Goal: Task Accomplishment & Management: Manage account settings

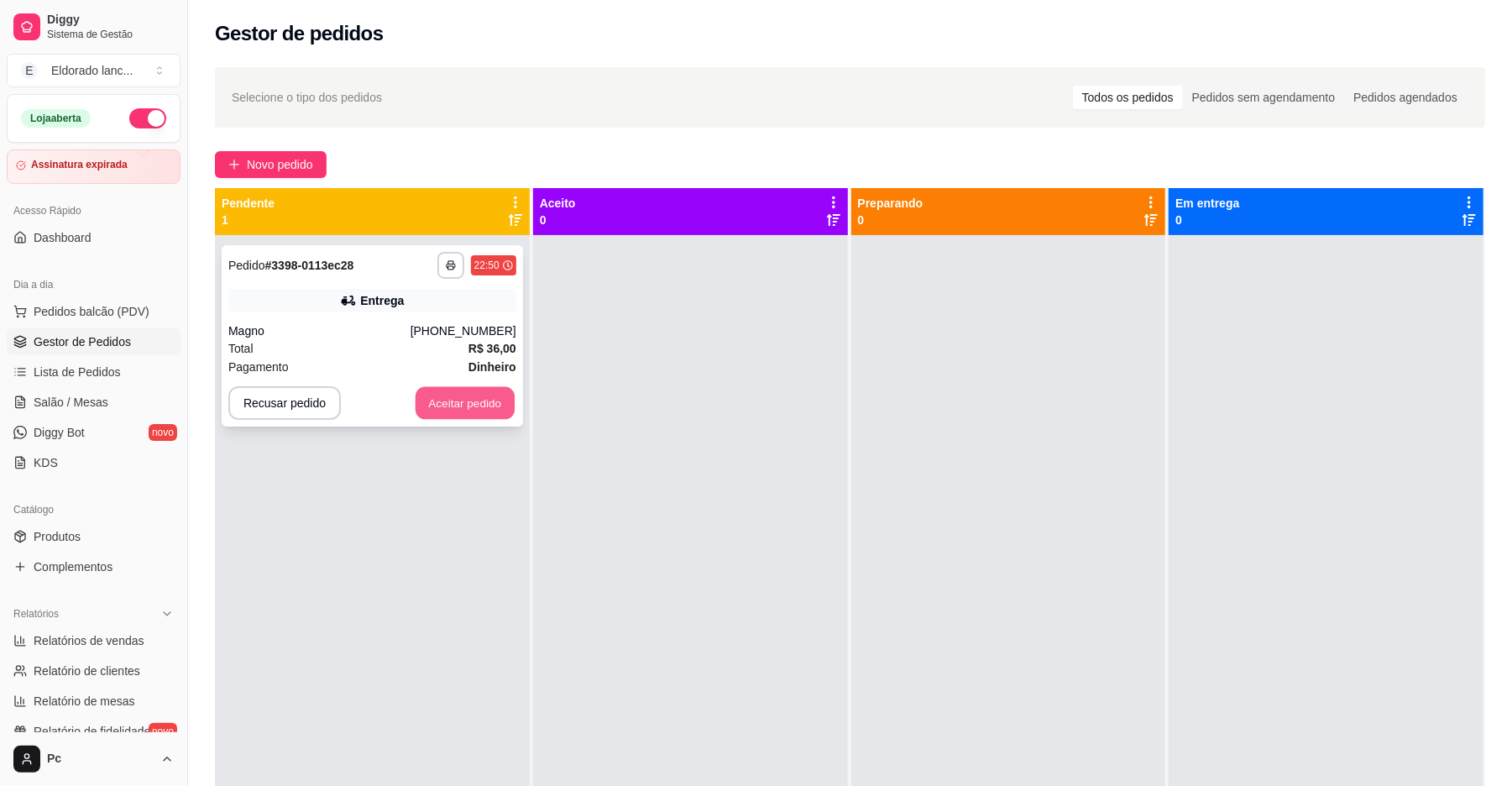
click at [454, 410] on button "Aceitar pedido" at bounding box center [464, 404] width 99 height 33
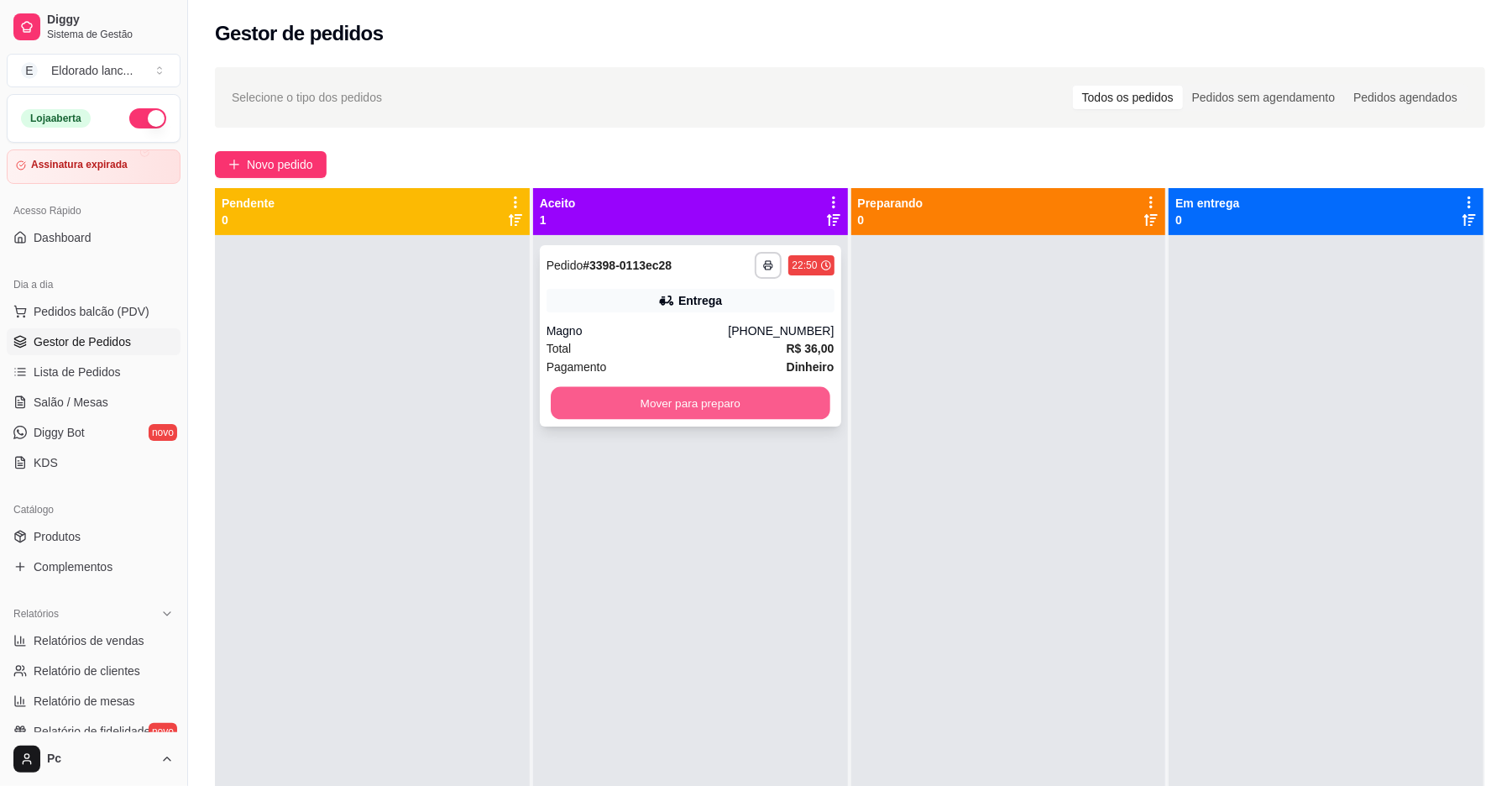
click at [688, 400] on button "Mover para preparo" at bounding box center [690, 404] width 279 height 33
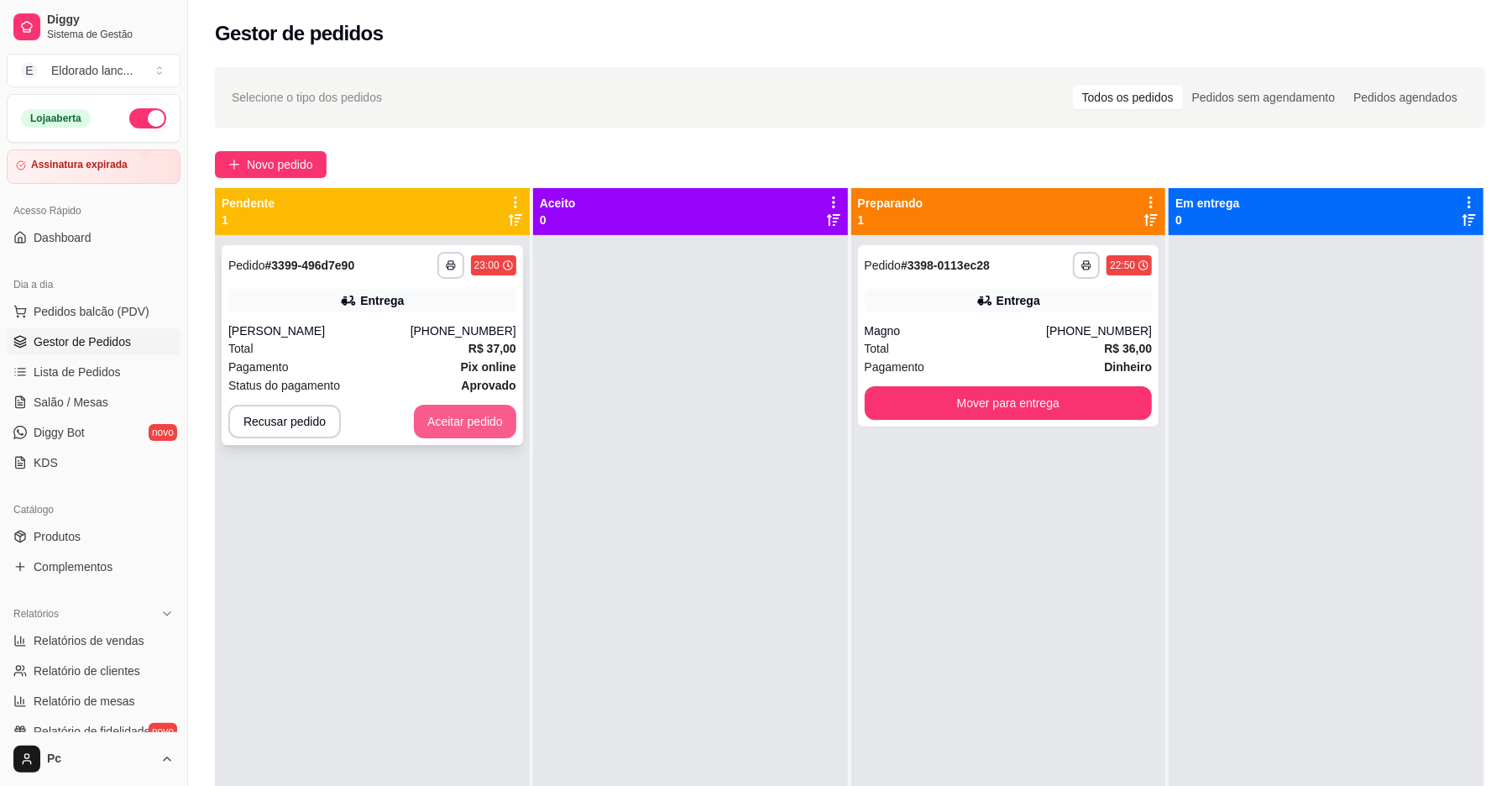
click at [471, 421] on button "Aceitar pedido" at bounding box center [464, 422] width 103 height 34
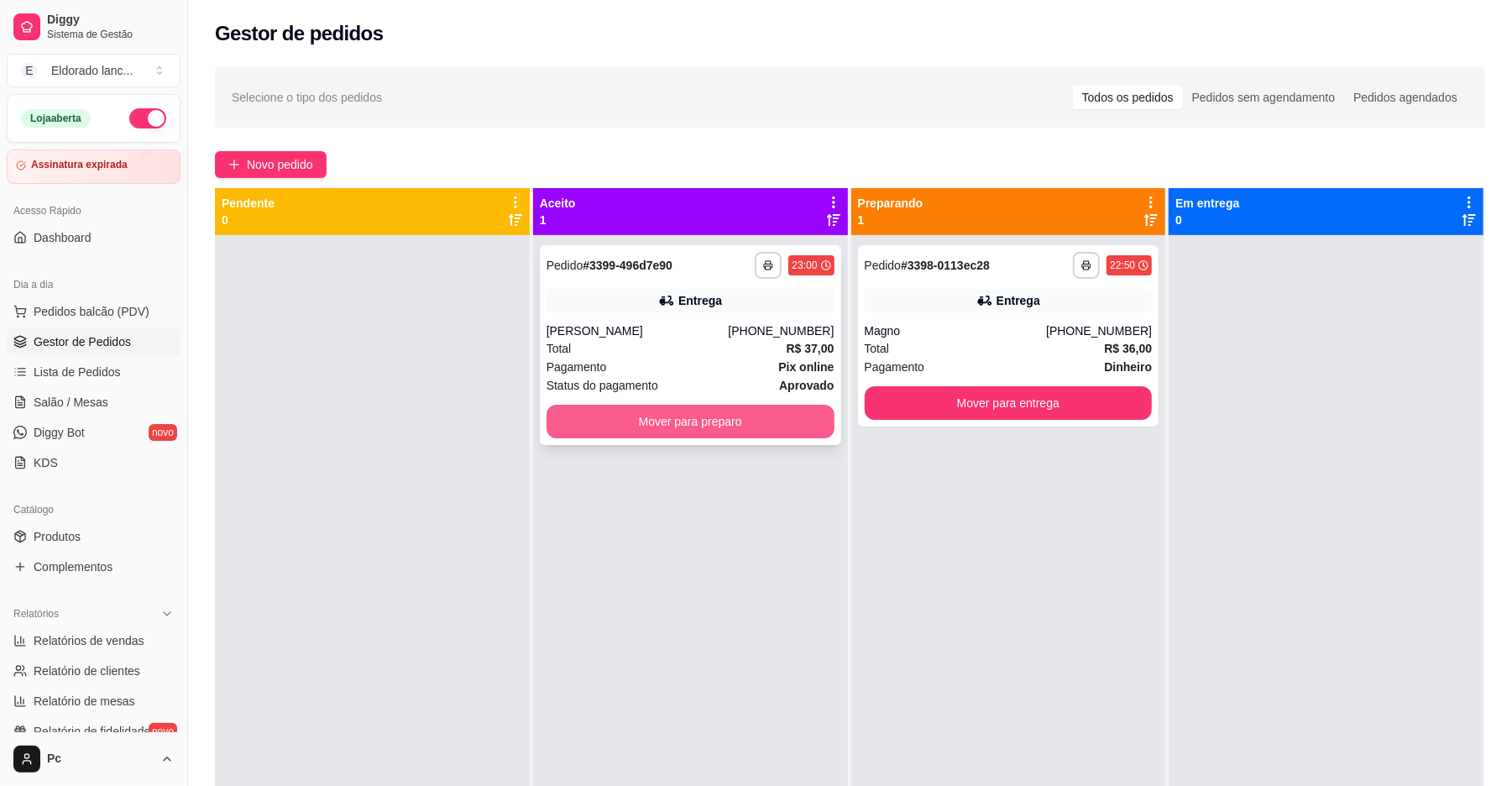
click at [592, 423] on button "Mover para preparo" at bounding box center [691, 422] width 288 height 34
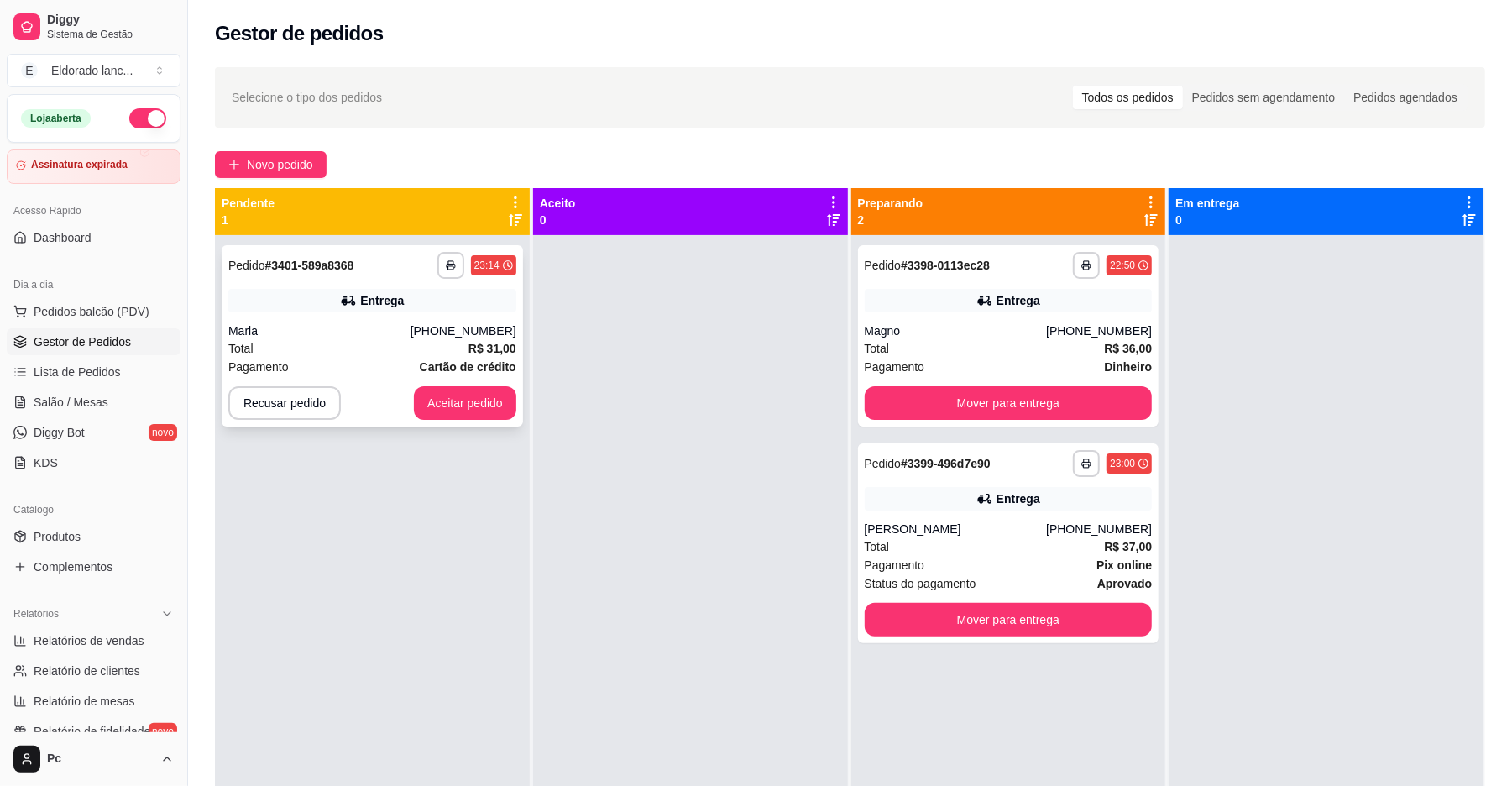
click at [475, 384] on div "**********" at bounding box center [373, 336] width 302 height 181
click at [489, 402] on button "Aceitar pedido" at bounding box center [464, 404] width 103 height 34
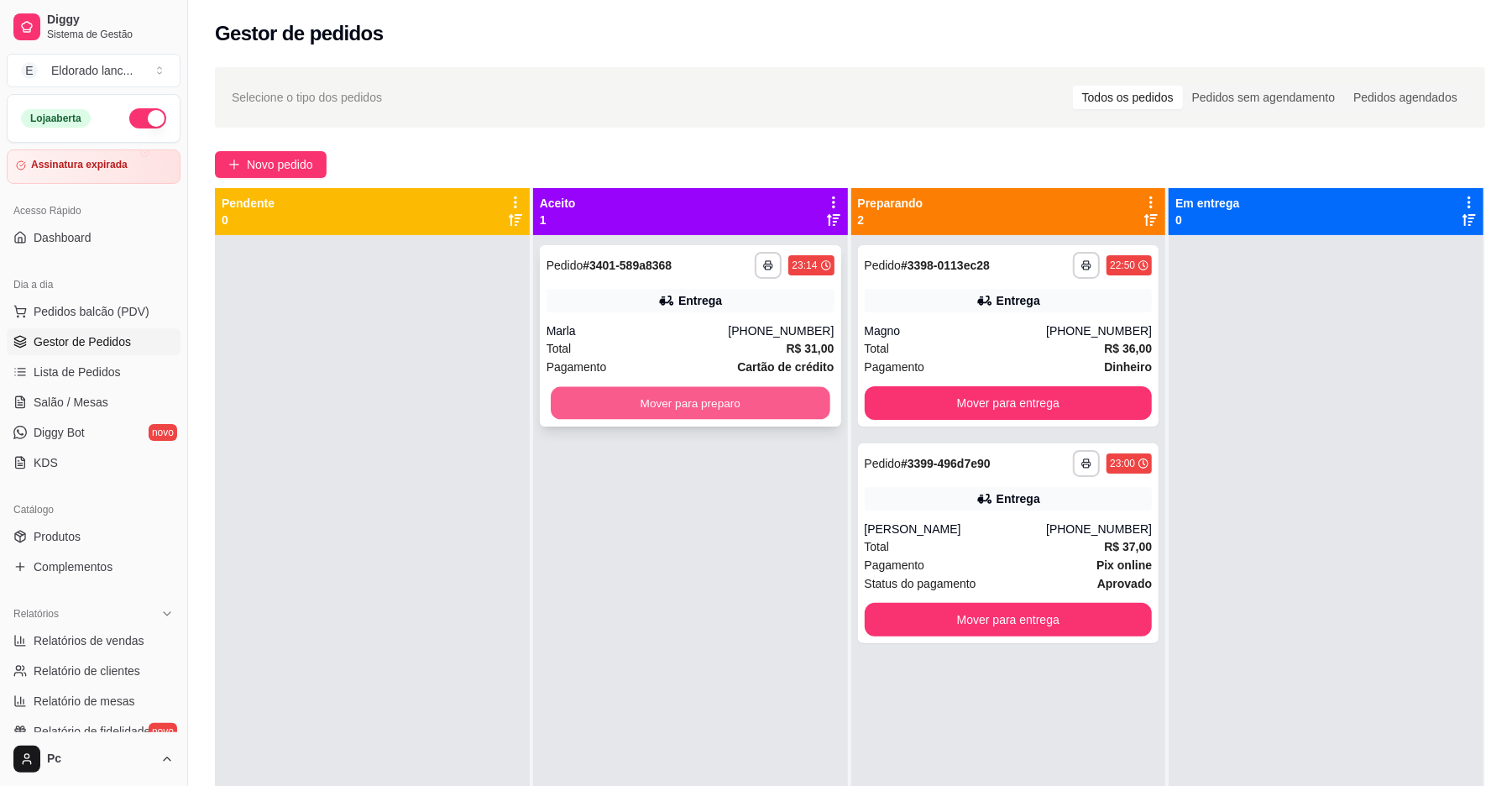
click at [645, 411] on button "Mover para preparo" at bounding box center [690, 404] width 279 height 33
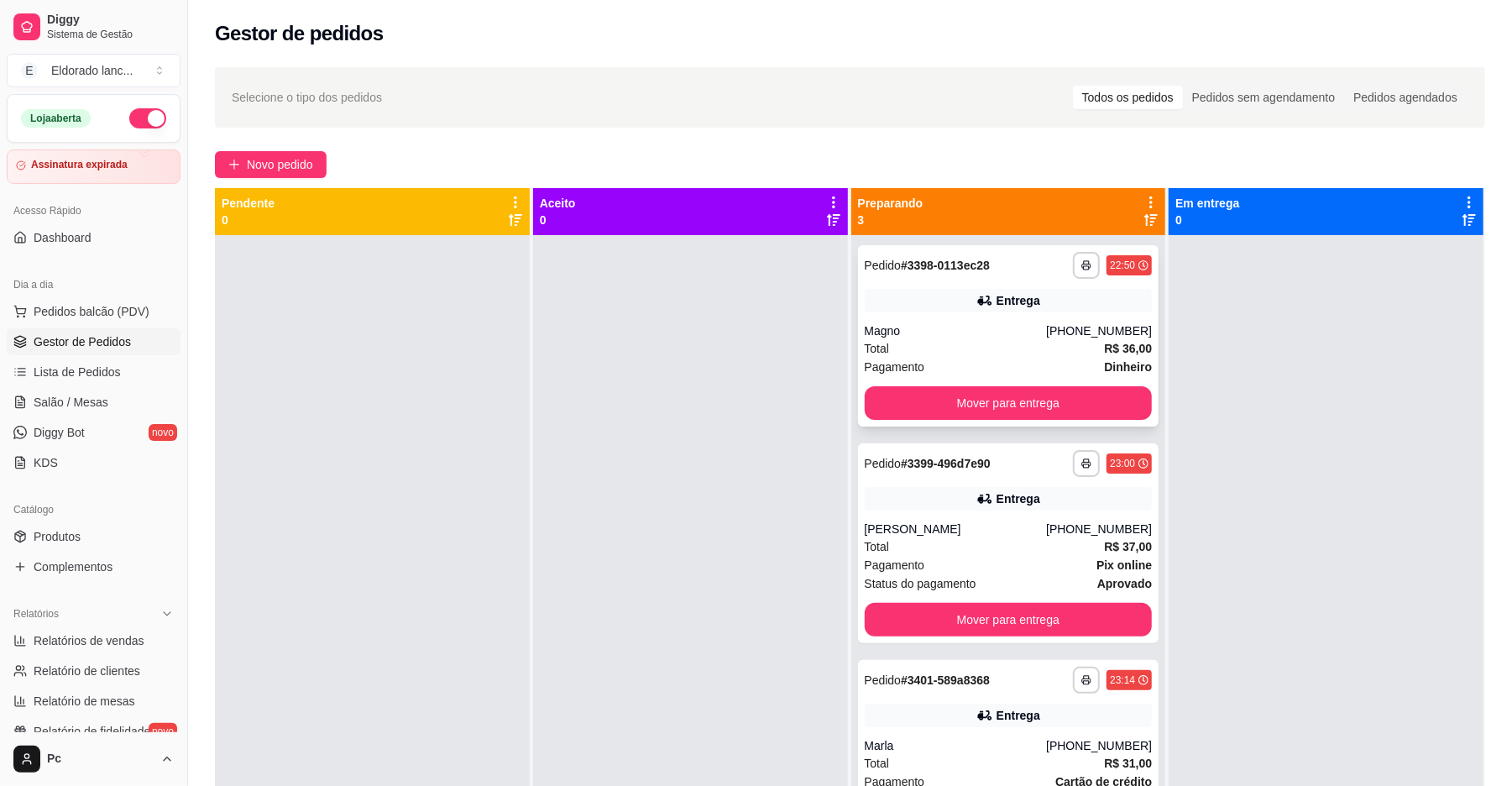
click at [1026, 294] on div "Entrega" at bounding box center [1019, 301] width 44 height 17
click at [559, 414] on div at bounding box center [691, 627] width 315 height 786
click at [561, 471] on div at bounding box center [691, 627] width 315 height 786
click at [561, 411] on div at bounding box center [691, 627] width 315 height 786
click at [926, 263] on strong "# 3398-0113ec28" at bounding box center [945, 265] width 89 height 14
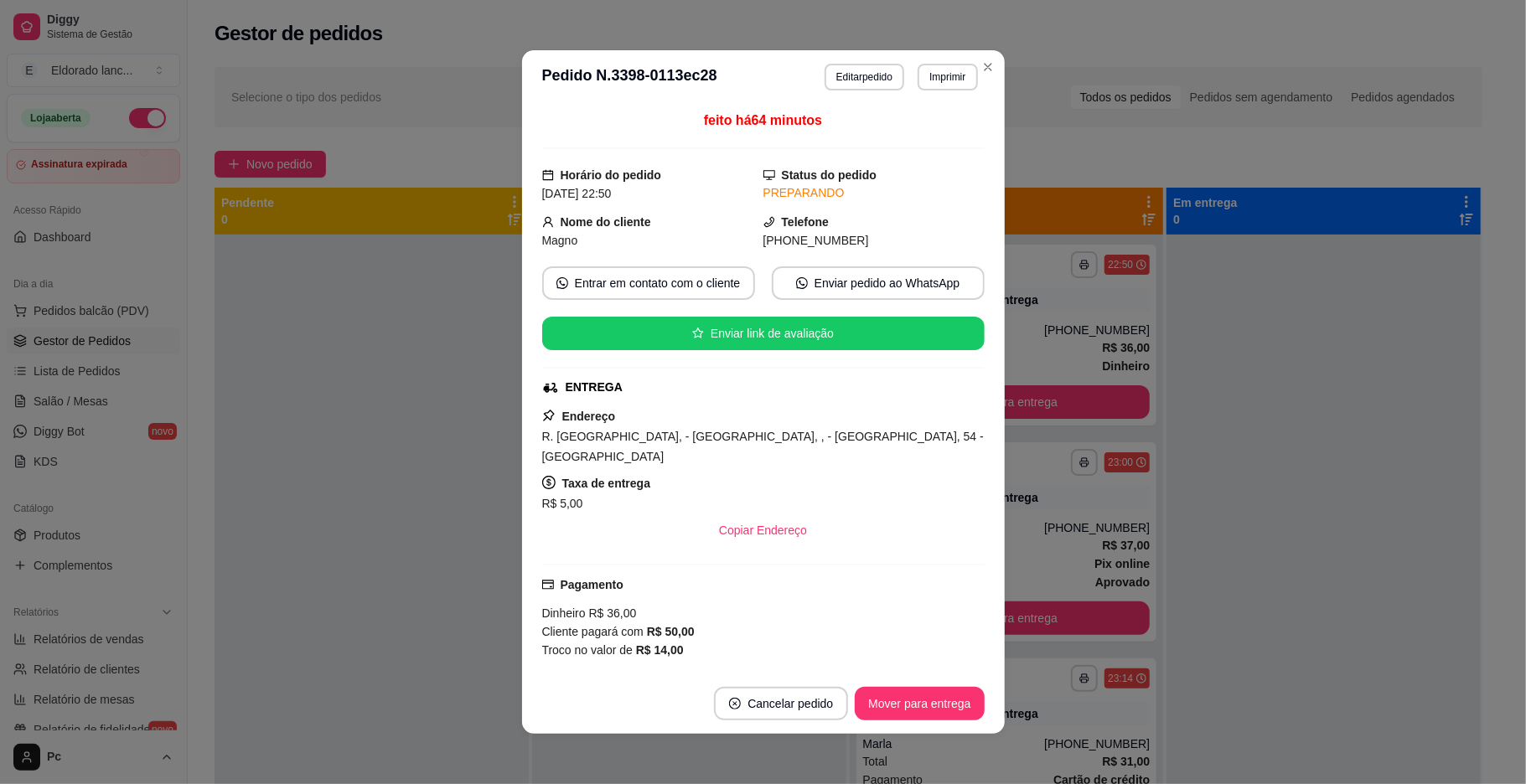
click at [1129, 373] on strong "Dinheiro" at bounding box center [1126, 366] width 47 height 14
click at [1096, 399] on button "Mover para entrega" at bounding box center [1007, 403] width 288 height 34
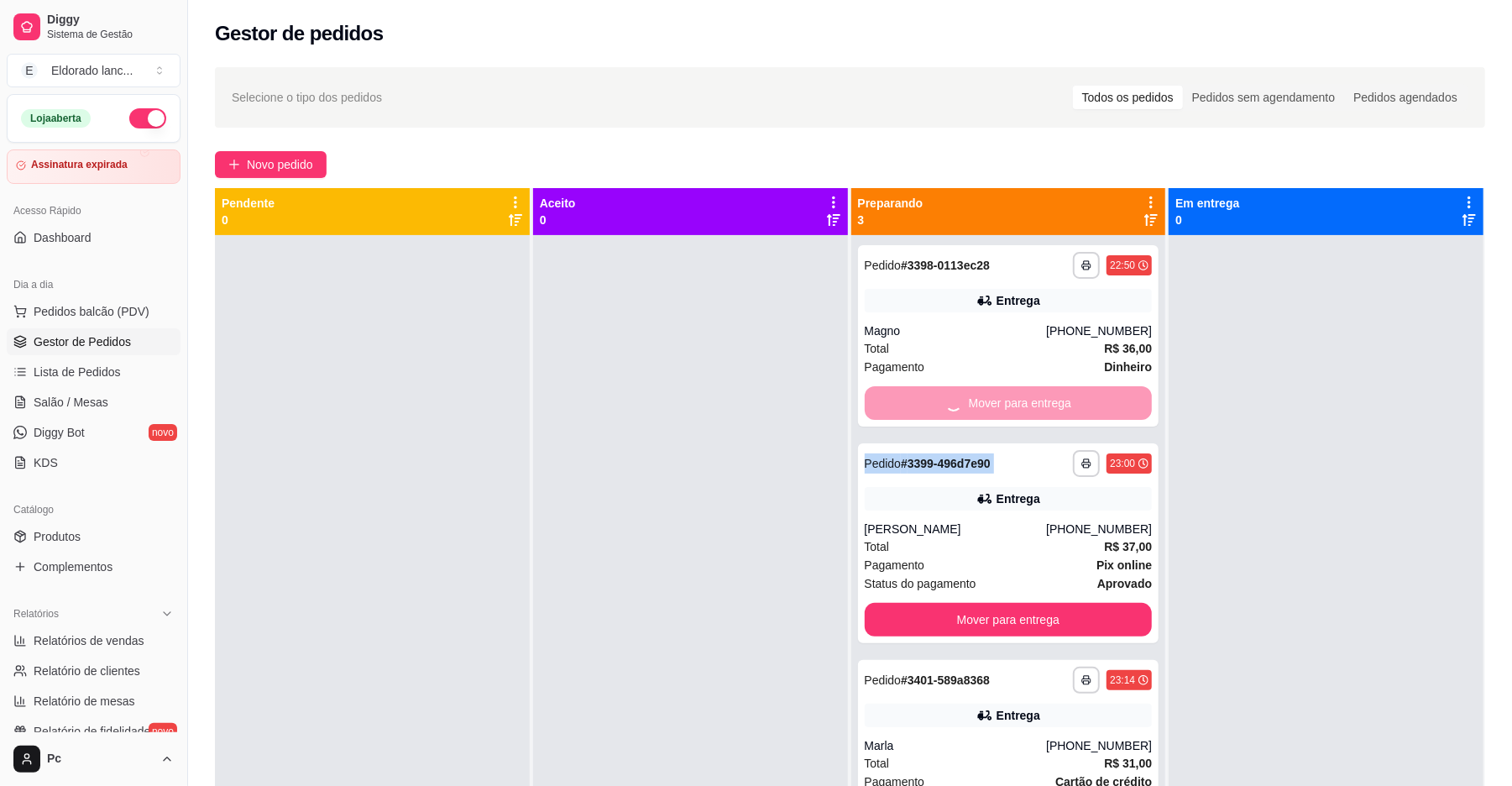
click at [1098, 400] on div "Mover para entrega" at bounding box center [1009, 404] width 288 height 34
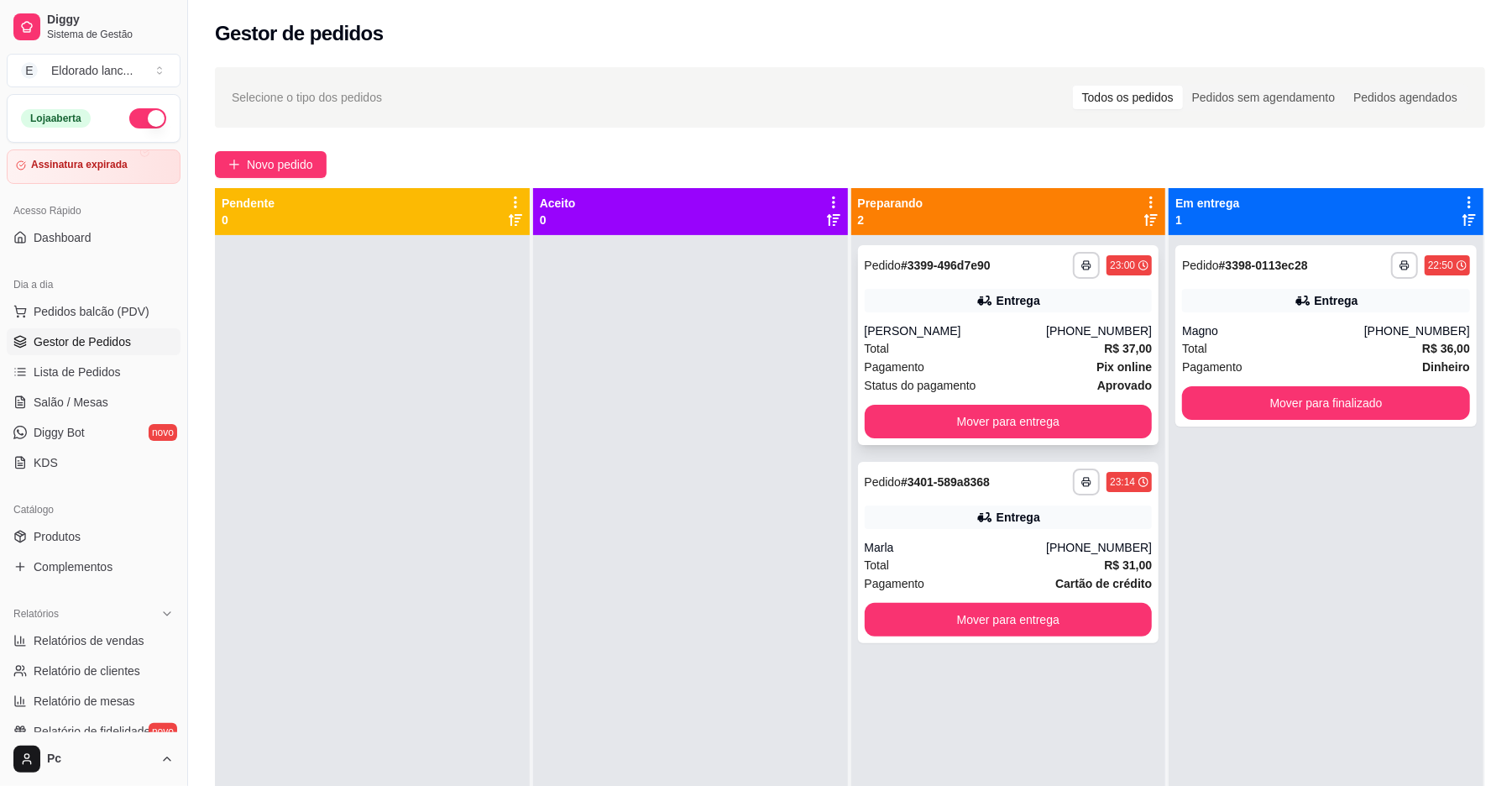
click at [1098, 381] on strong "aprovado" at bounding box center [1125, 386] width 54 height 14
click at [1076, 416] on button "Mover para entrega" at bounding box center [1008, 422] width 279 height 33
click at [1076, 416] on div "Mover para entrega" at bounding box center [1009, 422] width 288 height 34
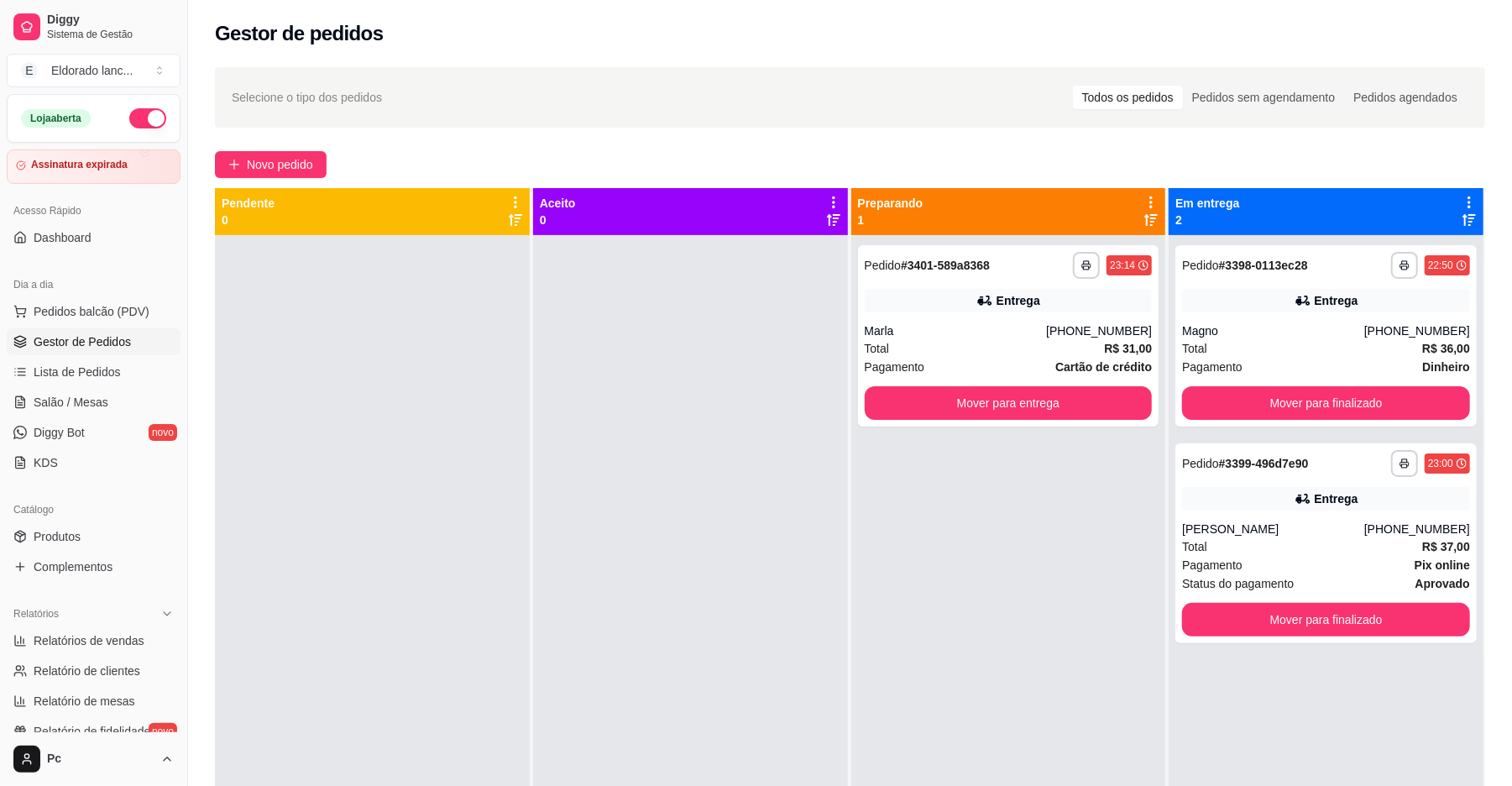
click at [1076, 307] on div "Entrega" at bounding box center [1009, 301] width 288 height 24
click at [142, 123] on button "button" at bounding box center [148, 119] width 37 height 20
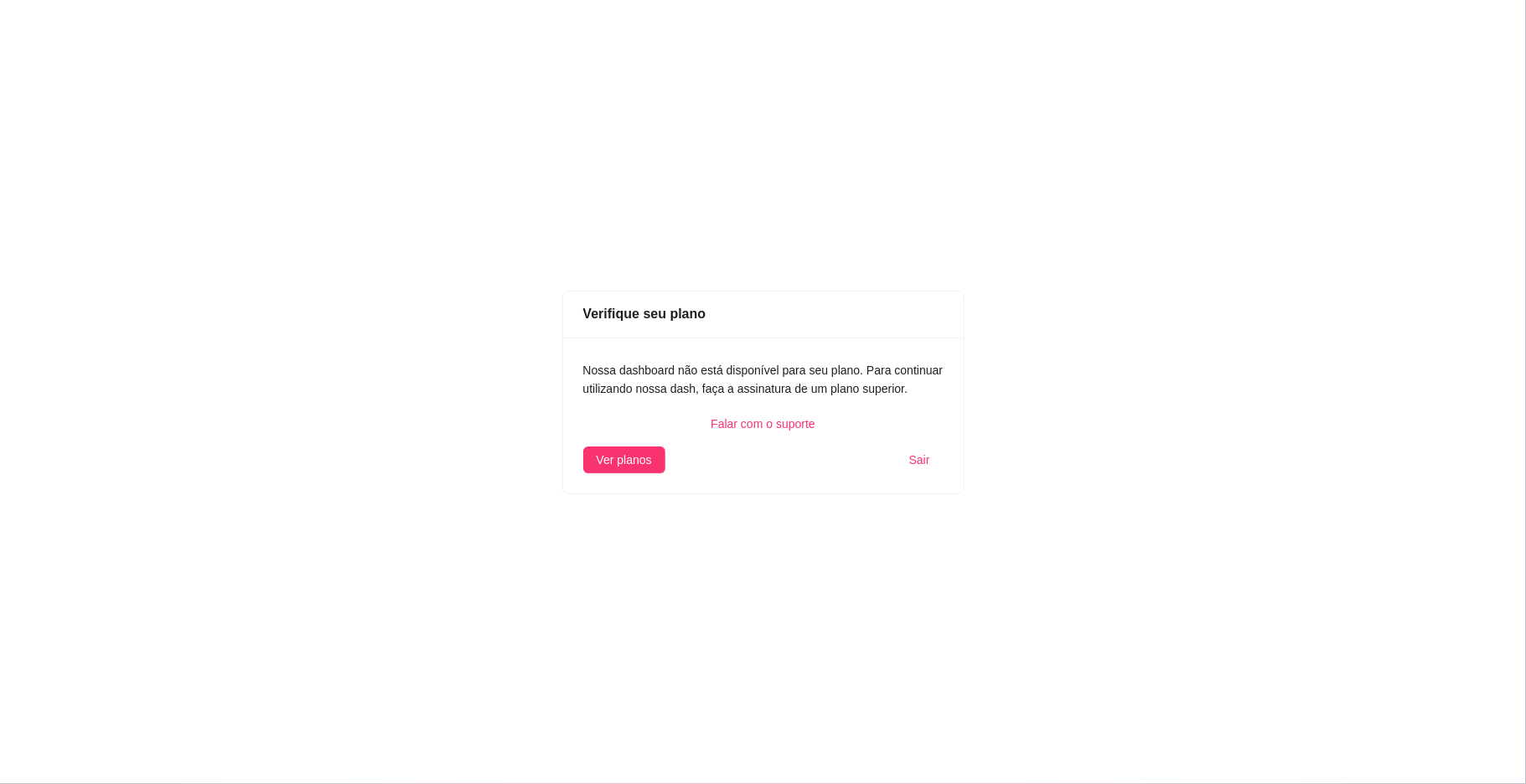
click at [914, 453] on span "Sair" at bounding box center [919, 460] width 21 height 19
